Goal: Find specific page/section

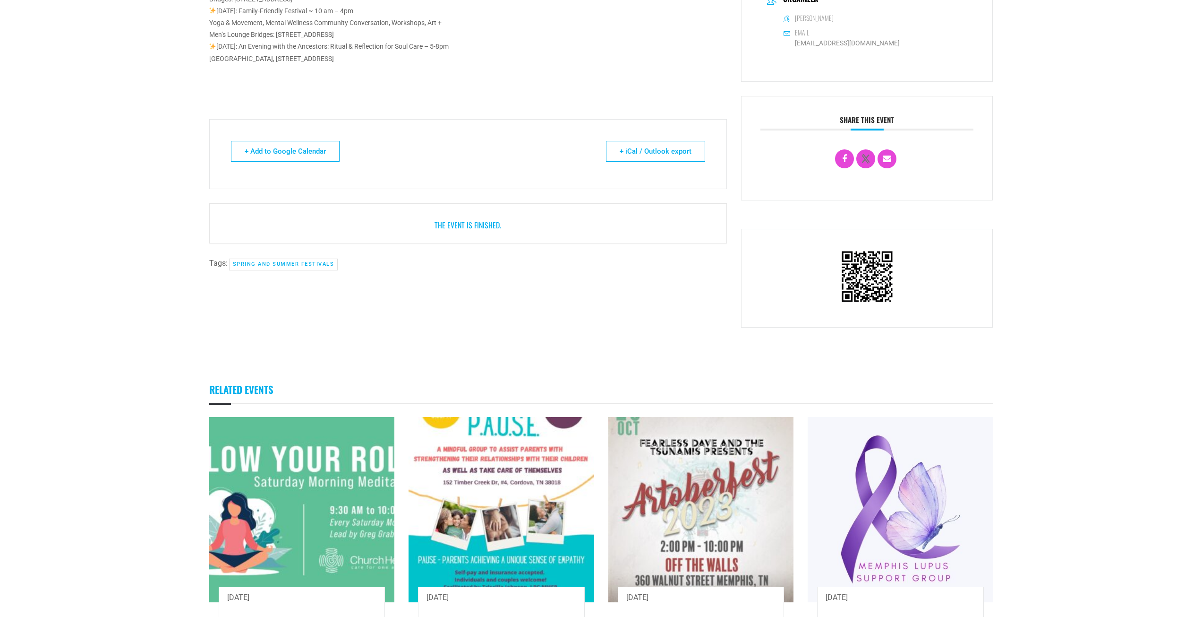
scroll to position [472, 0]
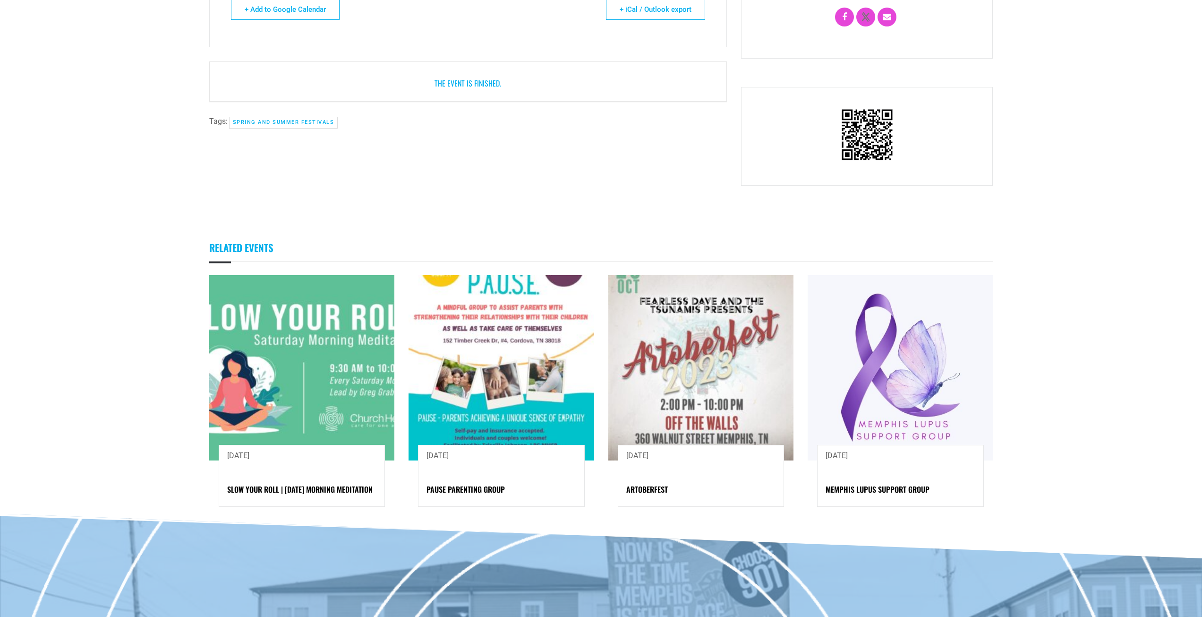
click at [498, 407] on img at bounding box center [502, 368] width 186 height 186
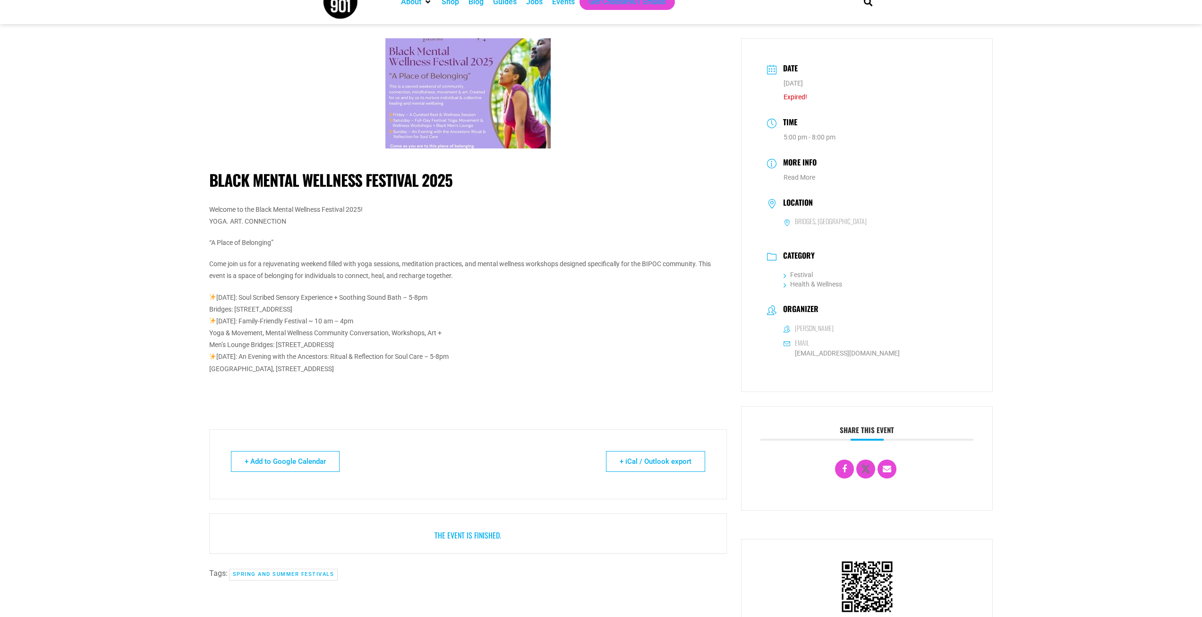
scroll to position [0, 0]
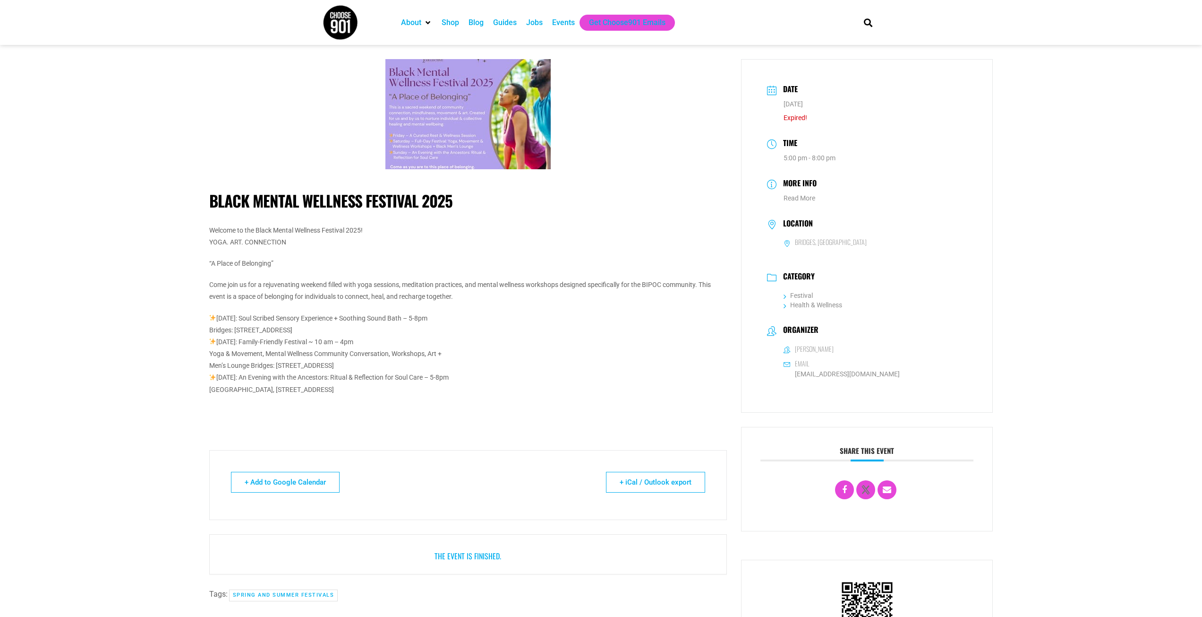
click at [557, 20] on div "Events" at bounding box center [563, 22] width 23 height 11
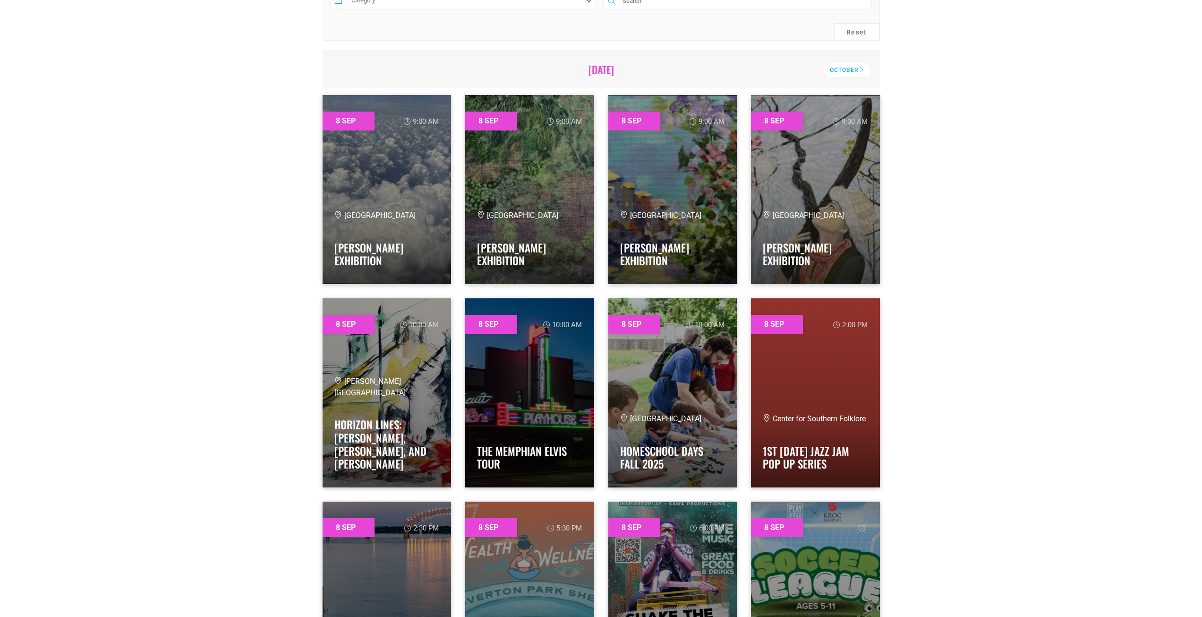
scroll to position [94, 0]
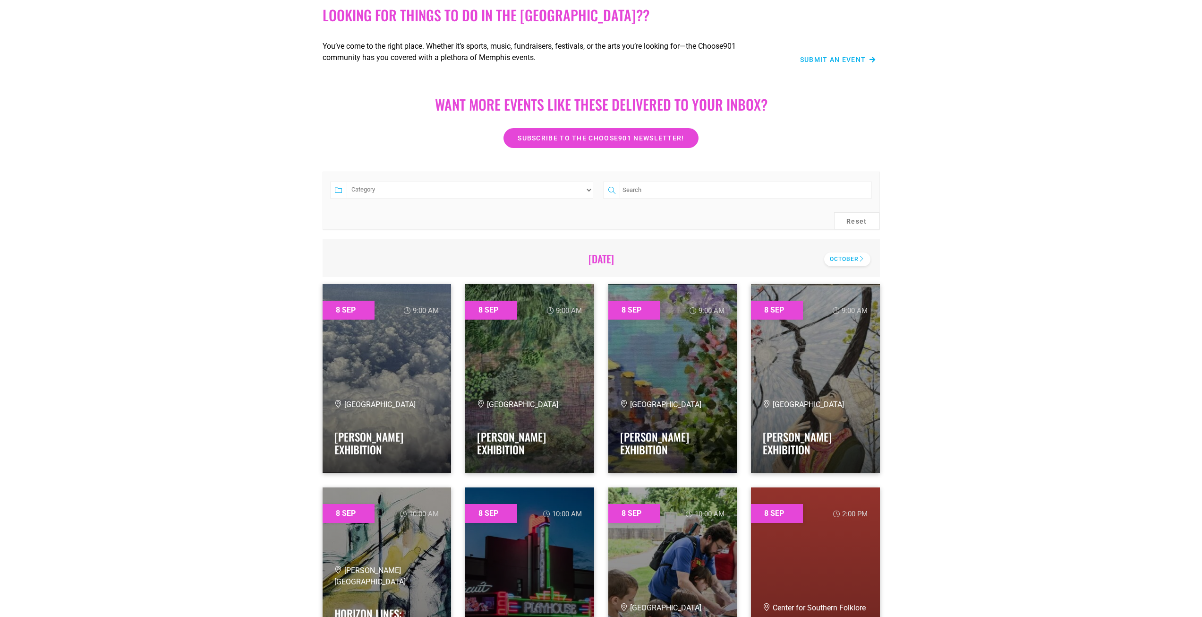
click at [855, 264] on div "October" at bounding box center [847, 259] width 46 height 14
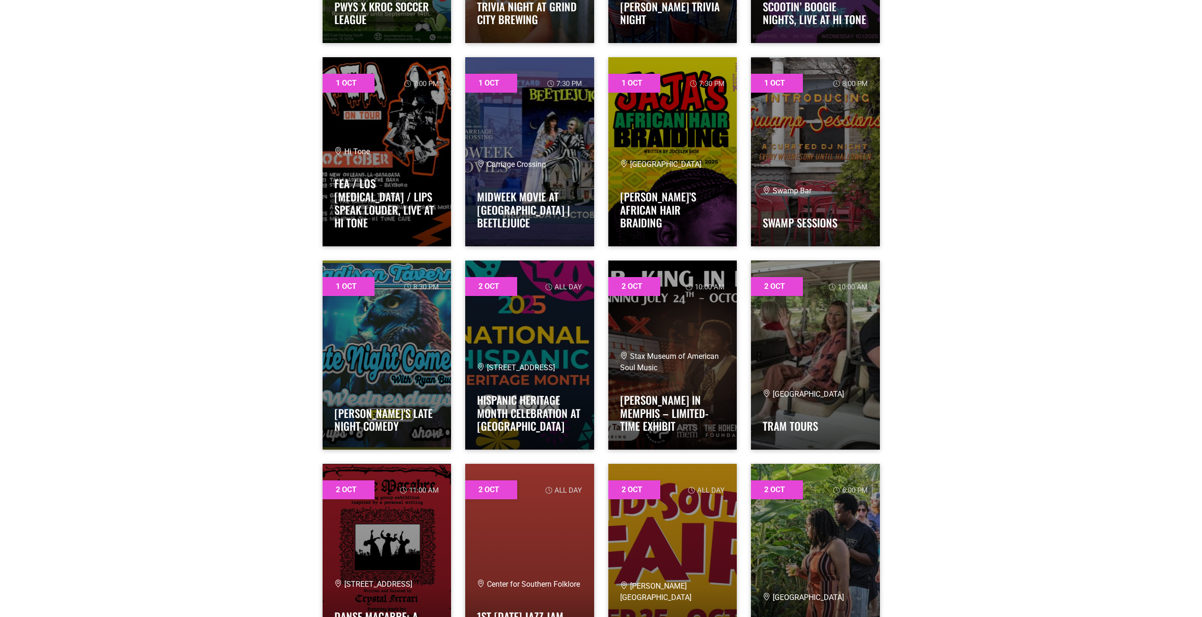
scroll to position [1323, 0]
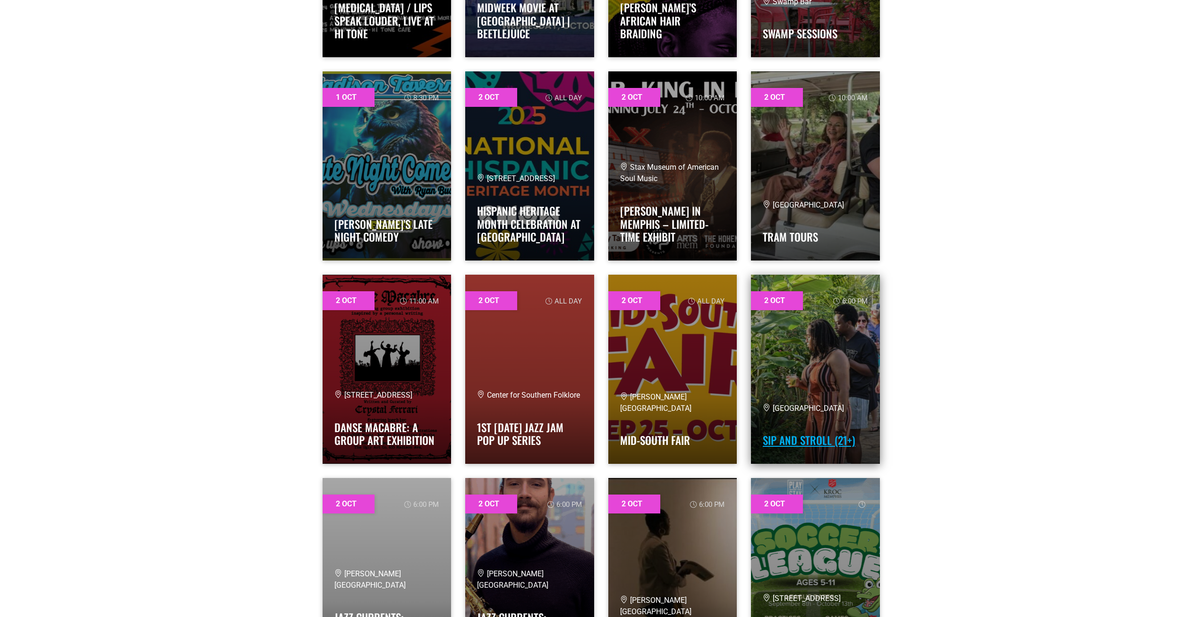
click at [813, 436] on link "Sip and Stroll (21+)" at bounding box center [809, 440] width 93 height 16
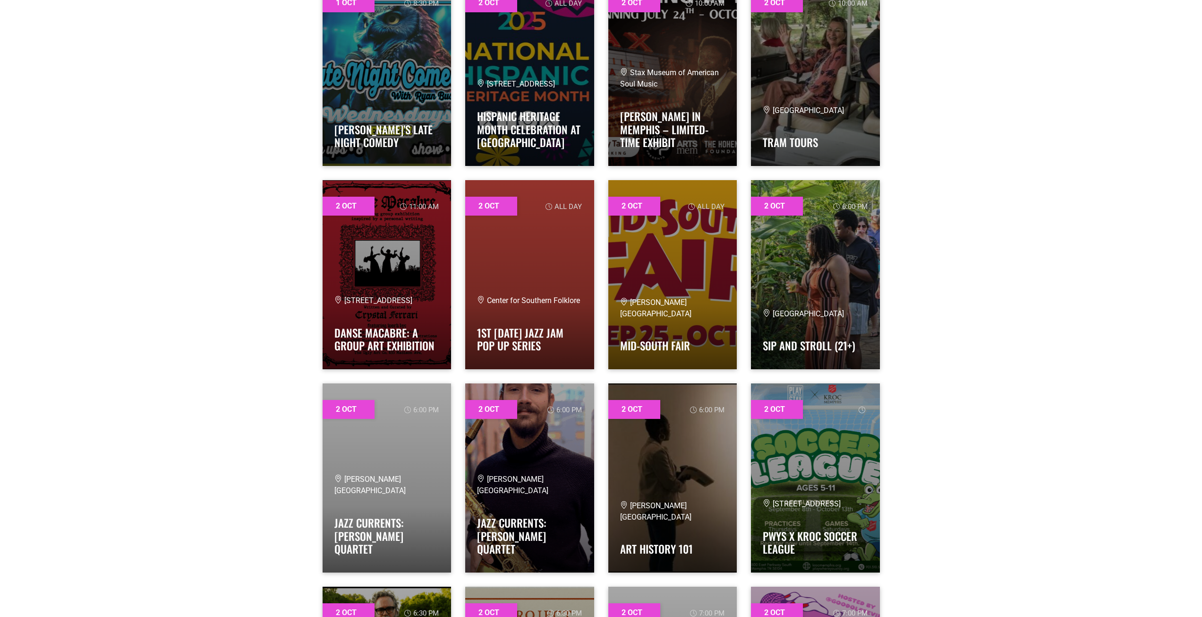
scroll to position [1559, 0]
